Goal: Find specific page/section: Find specific page/section

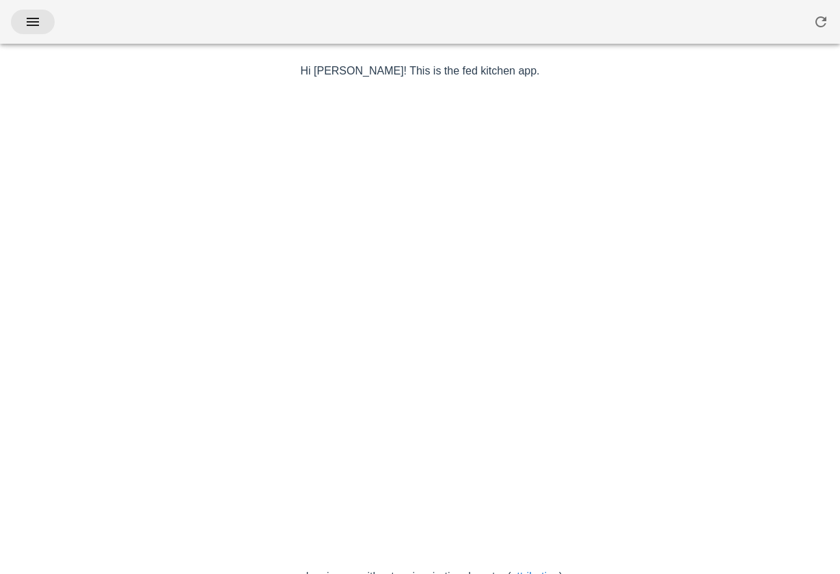
click at [38, 33] on button "button" at bounding box center [33, 22] width 44 height 25
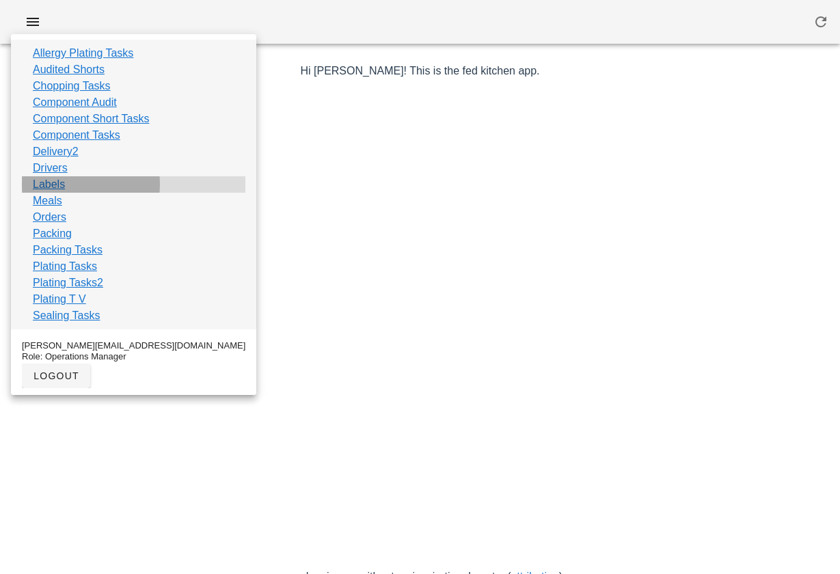
click at [51, 187] on link "Labels" at bounding box center [49, 184] width 32 height 16
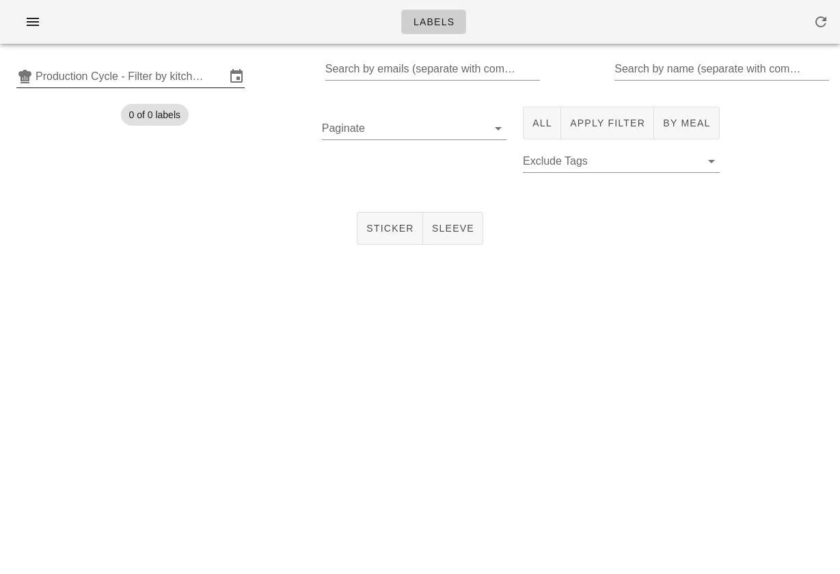
click at [143, 81] on input "Production Cycle - Filter by kitchen production schedules" at bounding box center [131, 77] width 190 height 22
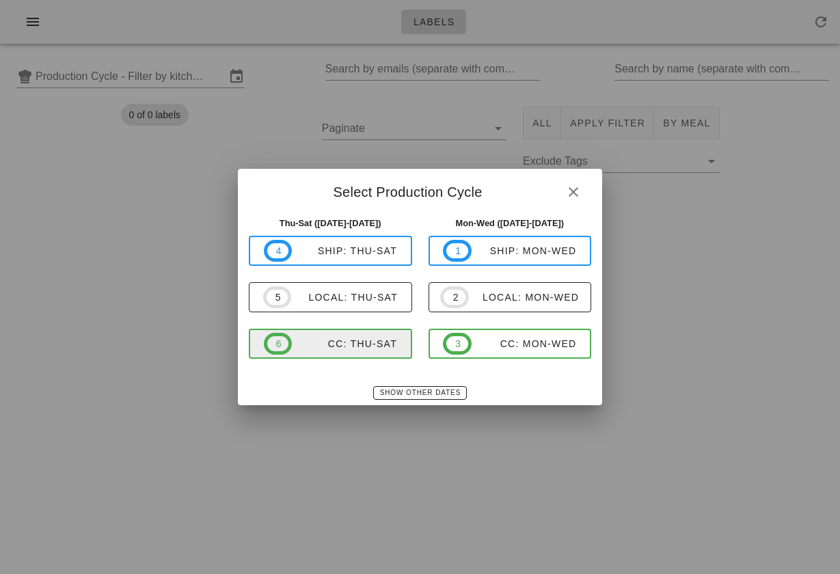
click at [353, 345] on div "CC: Thu-Sat" at bounding box center [344, 343] width 105 height 11
type input "CC: Thu-Sat ([DATE]-[DATE])"
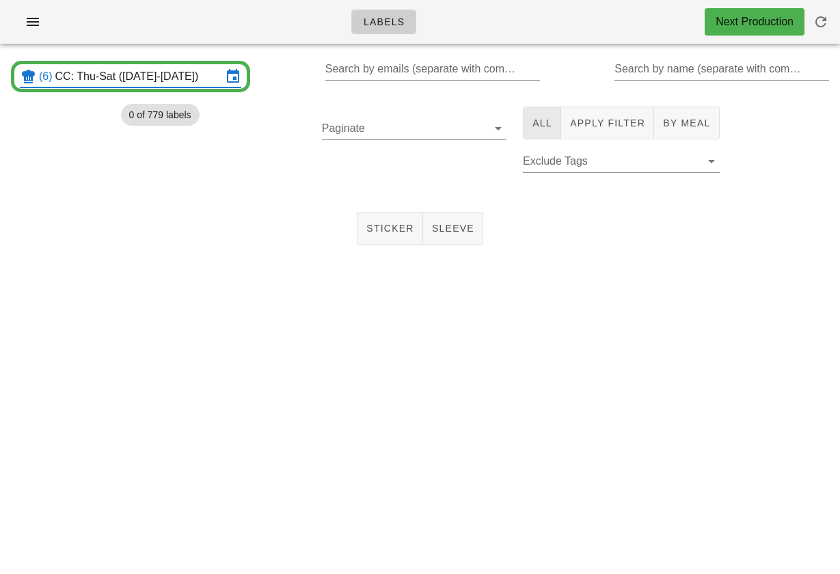
click at [545, 131] on button "All" at bounding box center [542, 123] width 38 height 33
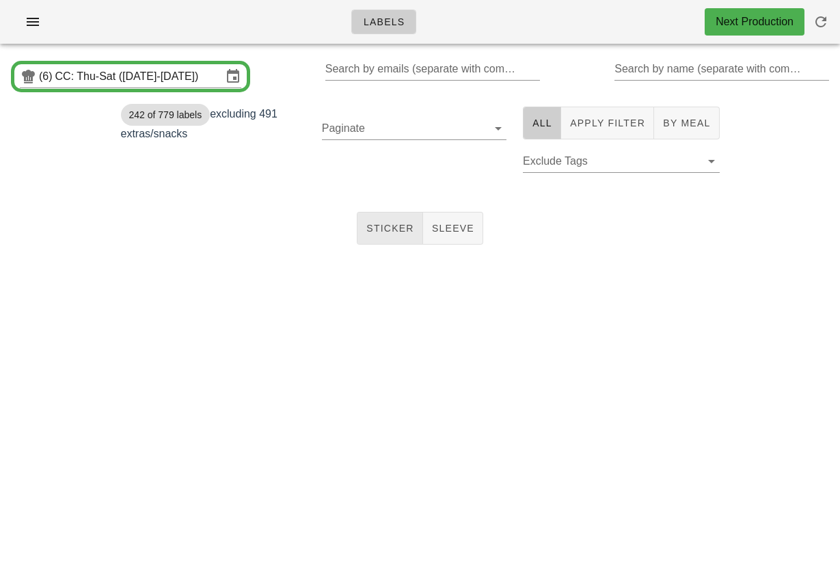
click at [386, 231] on span "Sticker" at bounding box center [390, 228] width 49 height 11
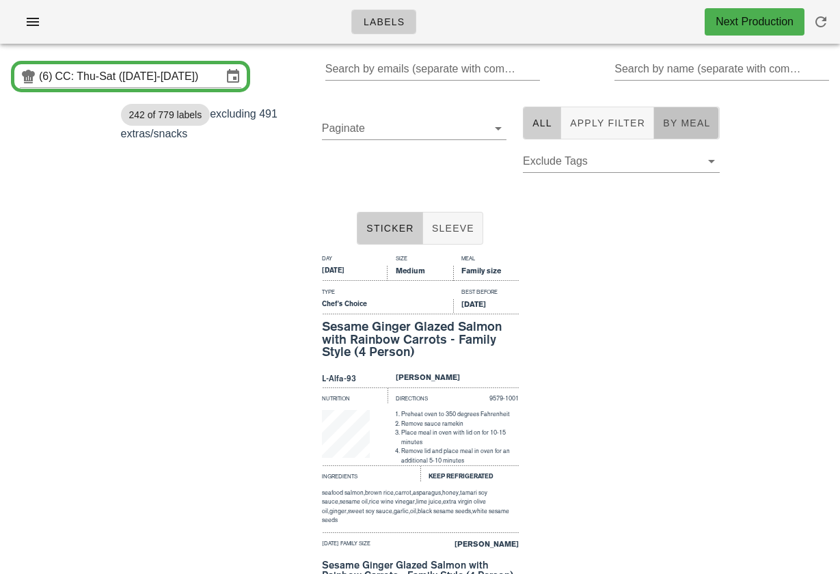
click at [680, 126] on span "By Meal" at bounding box center [686, 123] width 48 height 11
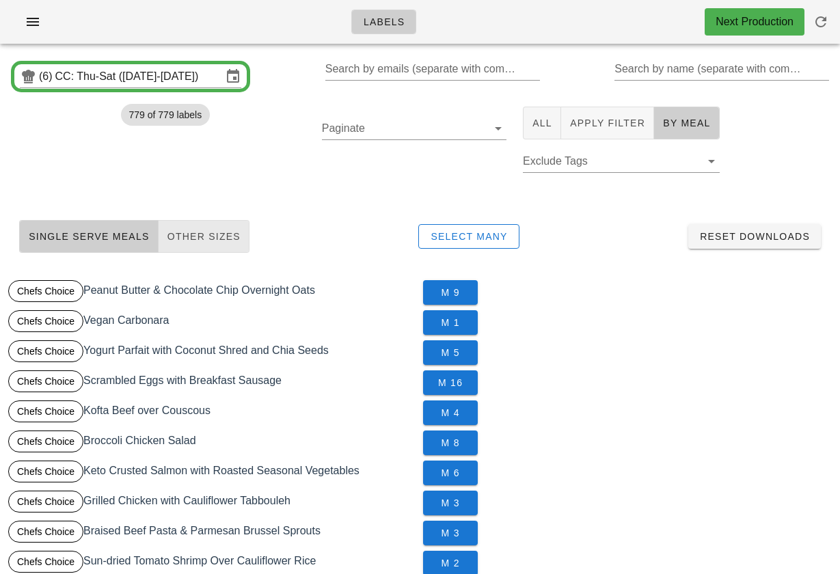
scroll to position [-1, 0]
click at [206, 232] on span "Other Sizes" at bounding box center [204, 236] width 74 height 11
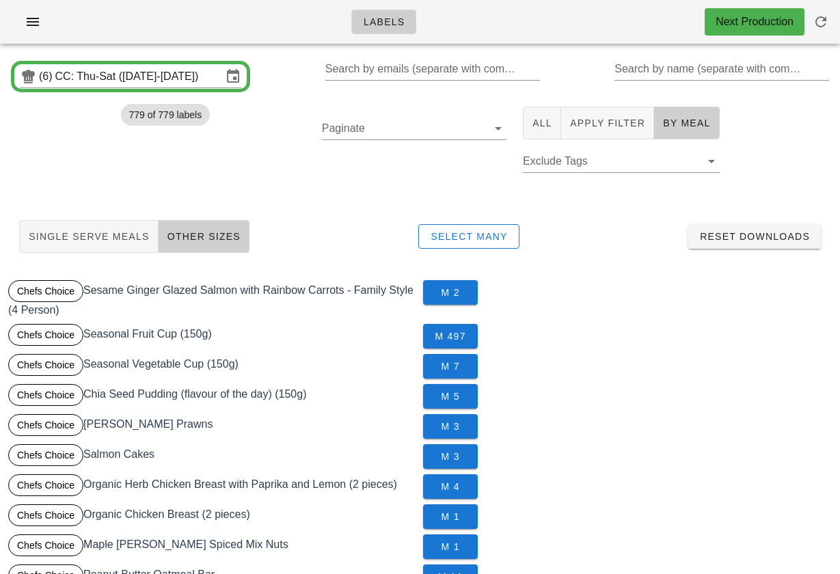
scroll to position [0, 0]
click at [97, 224] on button "Single Serve Meals" at bounding box center [88, 236] width 139 height 33
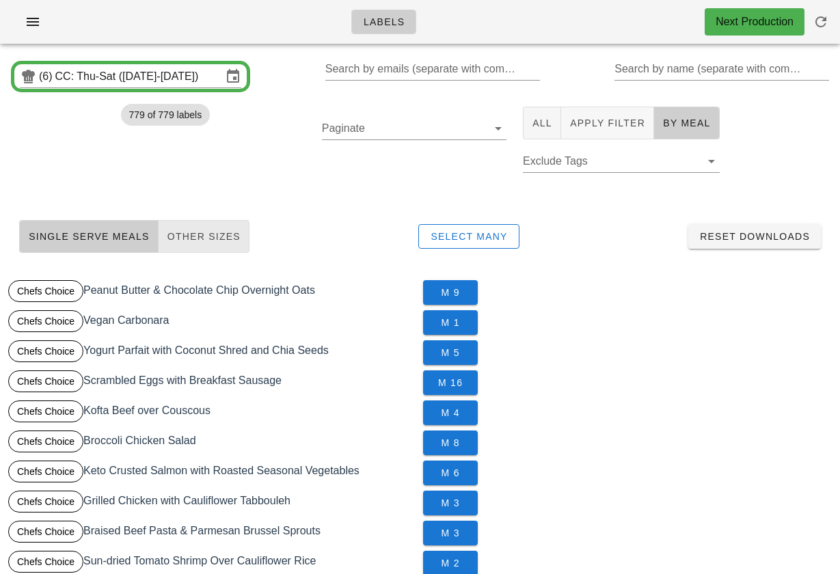
click at [182, 238] on span "Other Sizes" at bounding box center [204, 236] width 74 height 11
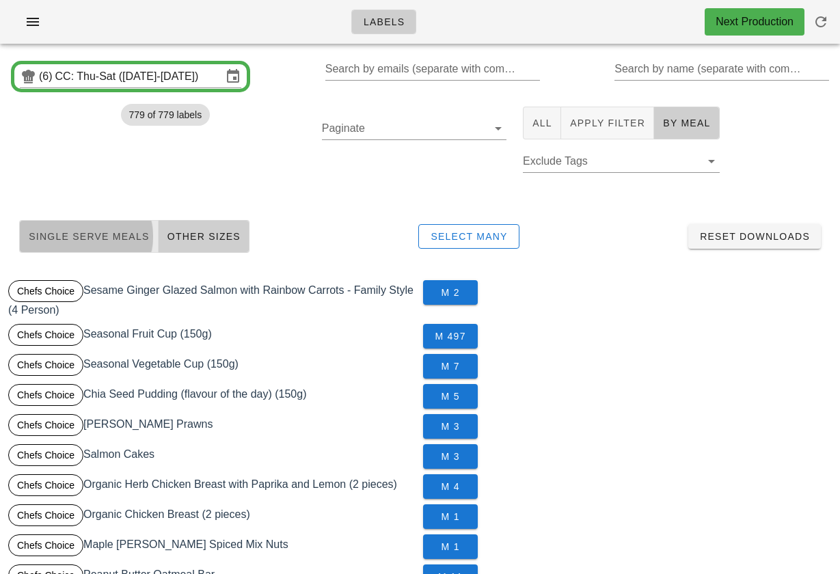
click at [116, 227] on button "Single Serve Meals" at bounding box center [88, 236] width 139 height 33
